Goal: Browse casually

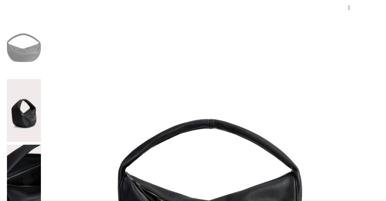
scroll to position [96, 0]
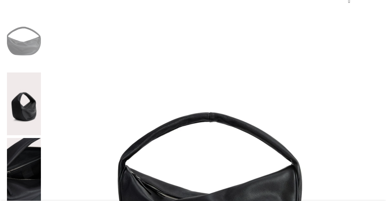
click at [37, 78] on img at bounding box center [24, 103] width 34 height 63
click at [41, 72] on img at bounding box center [24, 103] width 34 height 63
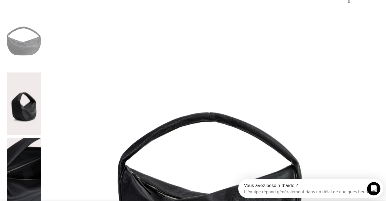
scroll to position [0, 0]
